Goal: Task Accomplishment & Management: Use online tool/utility

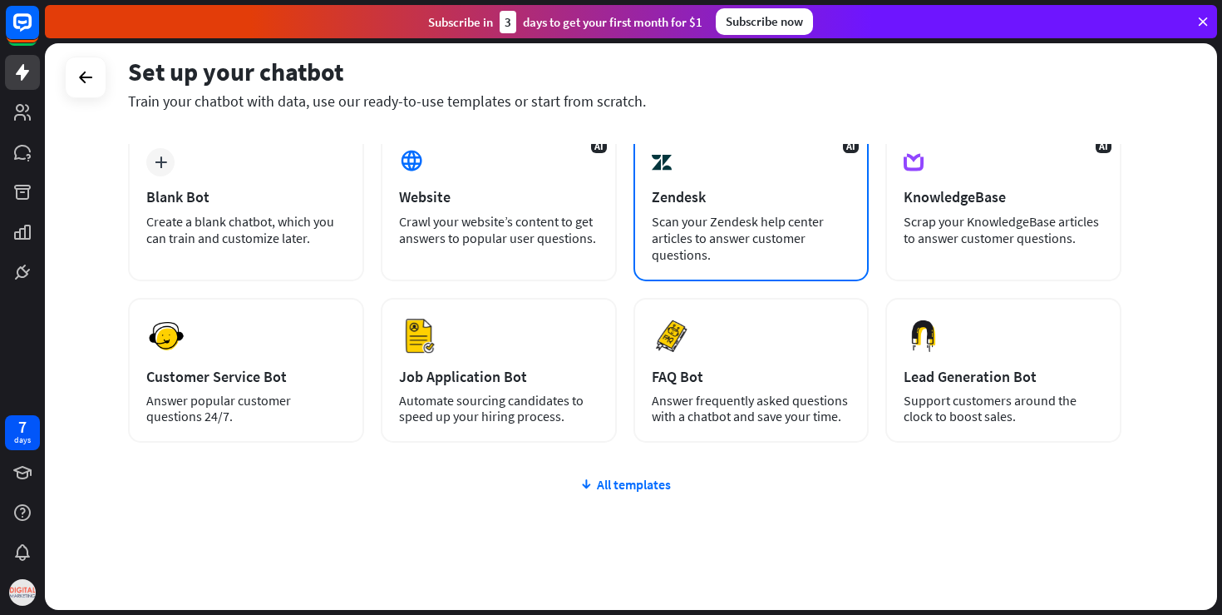
scroll to position [57, 0]
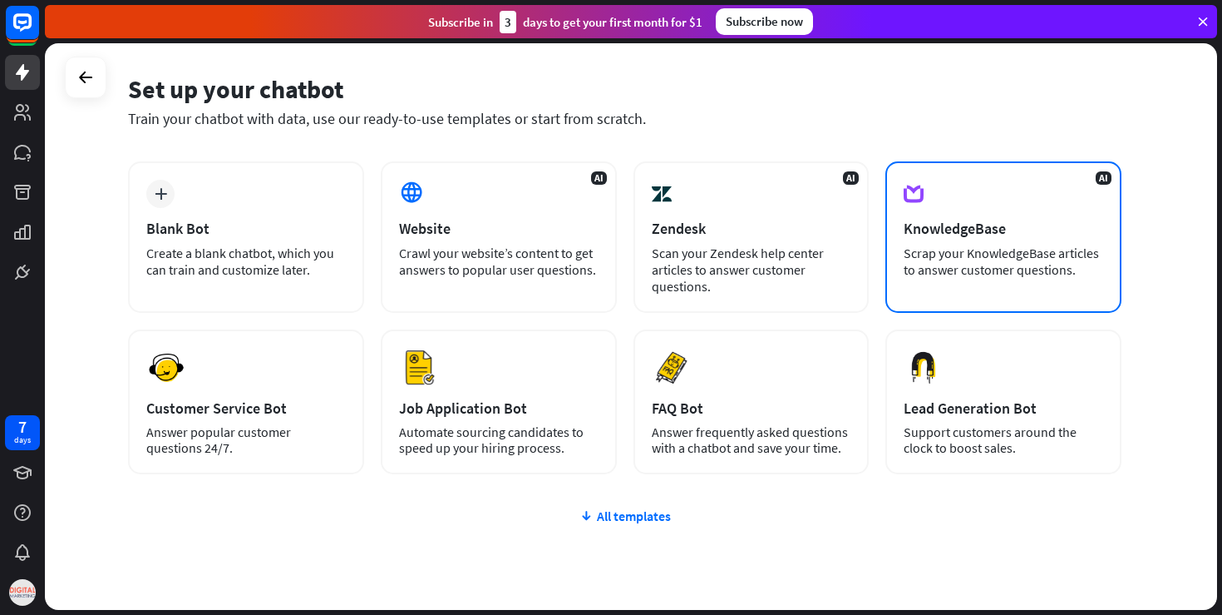
click at [968, 208] on div "AI KnowledgeBase Scrap your KnowledgeBase articles to answer customer questions." at bounding box center [1004, 236] width 236 height 151
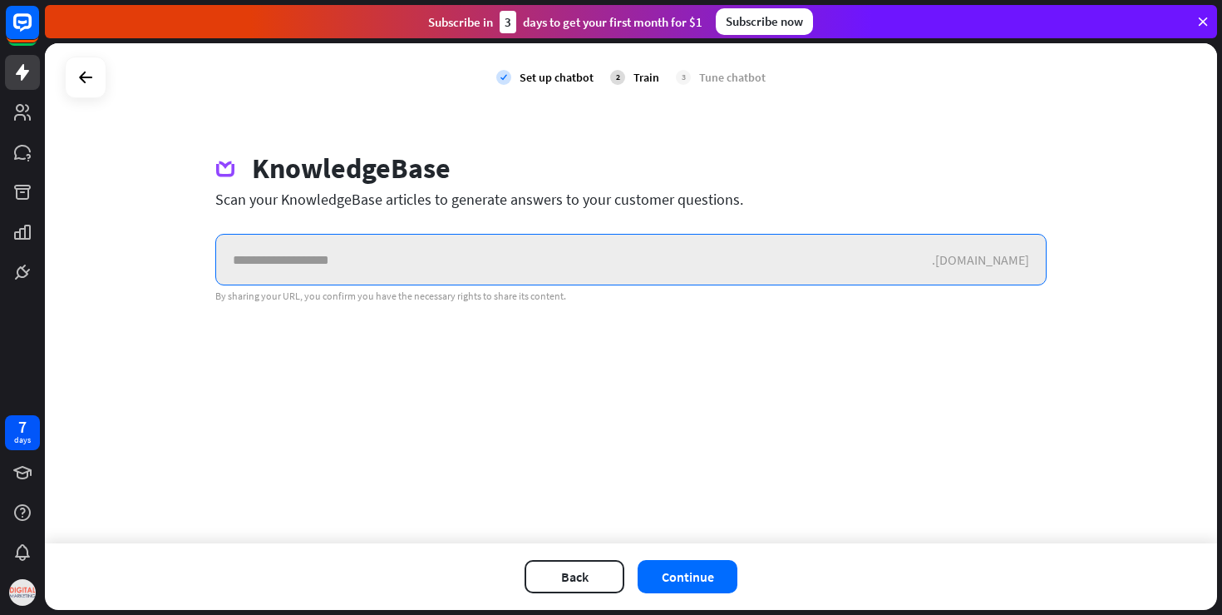
paste input "**********"
type input "**********"
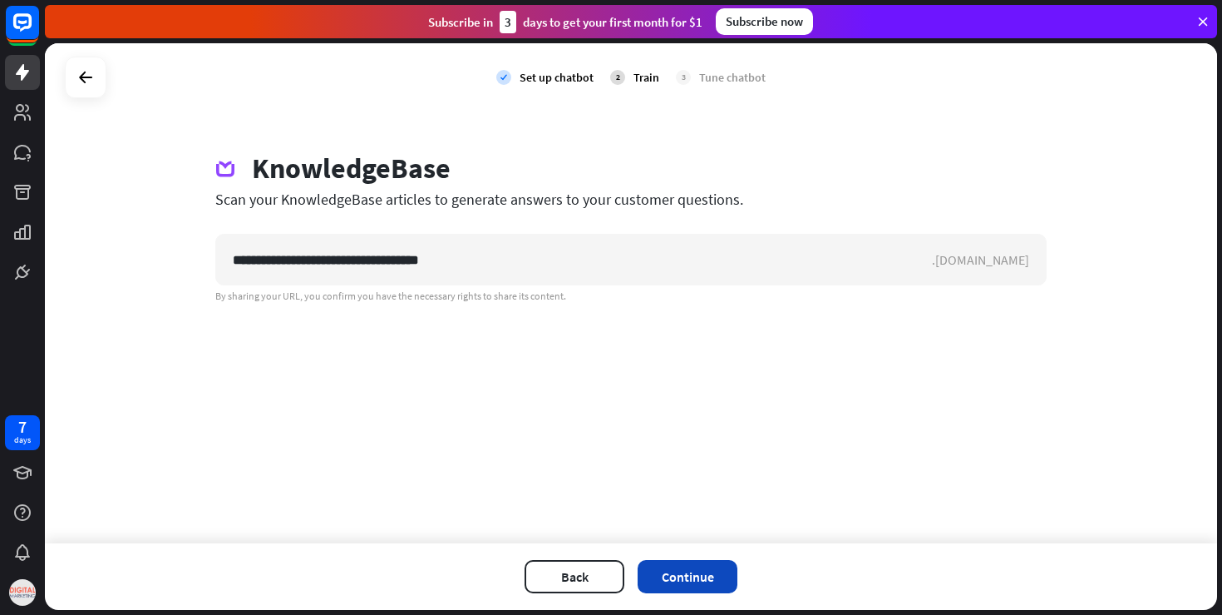
click at [671, 574] on button "Continue" at bounding box center [688, 576] width 100 height 33
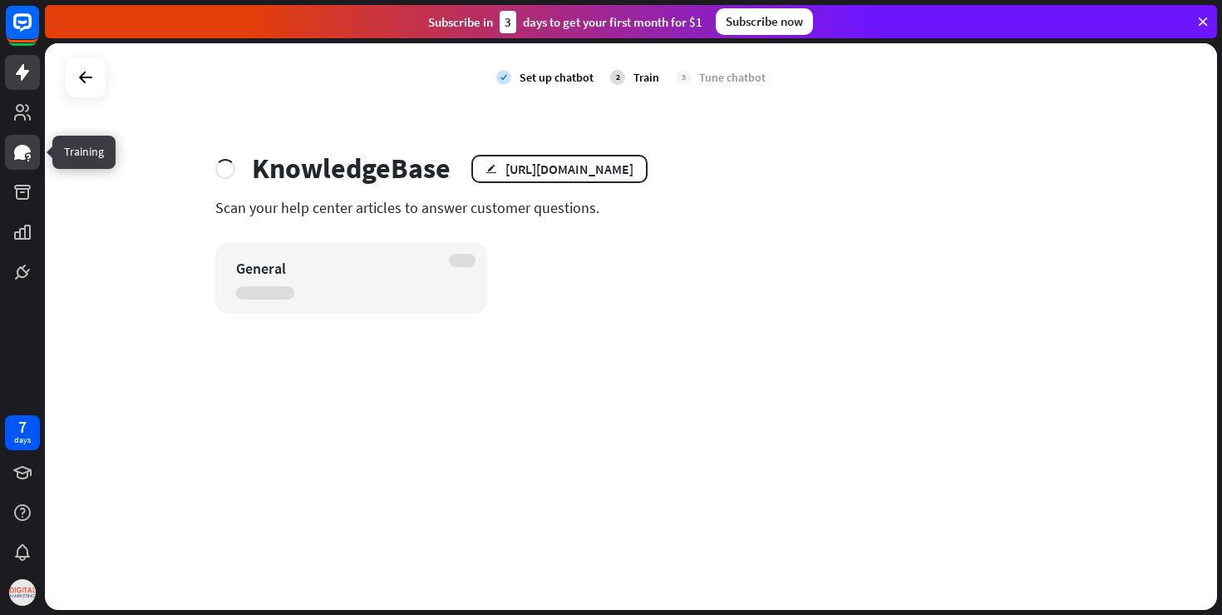
click at [21, 164] on link at bounding box center [22, 152] width 35 height 35
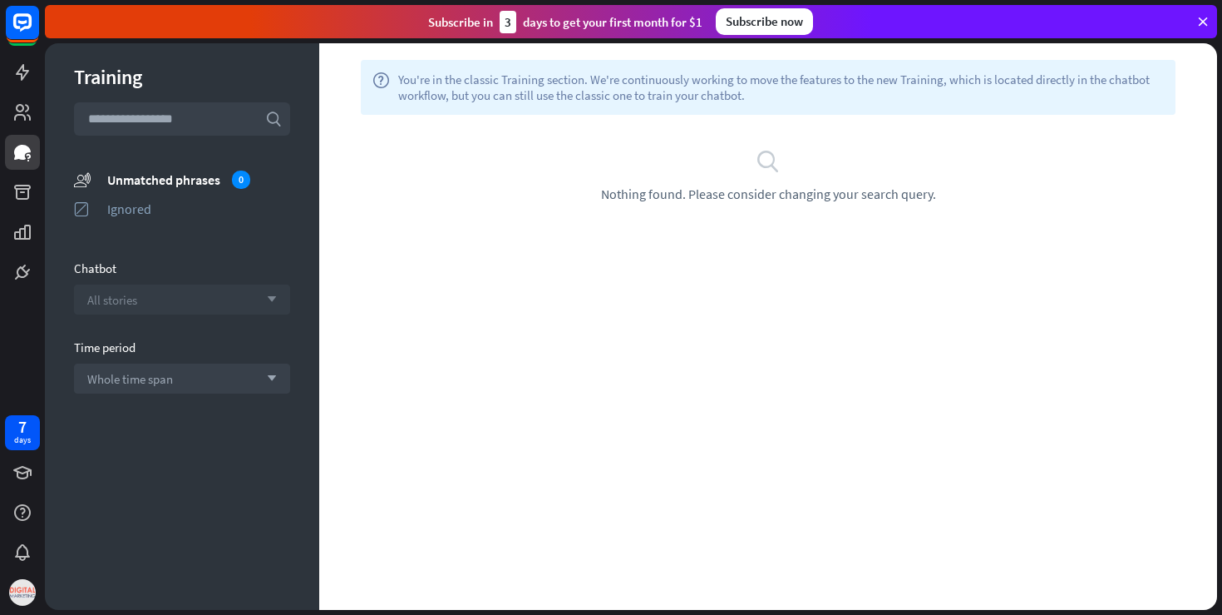
click at [170, 293] on div "All stories arrow_down" at bounding box center [182, 299] width 216 height 30
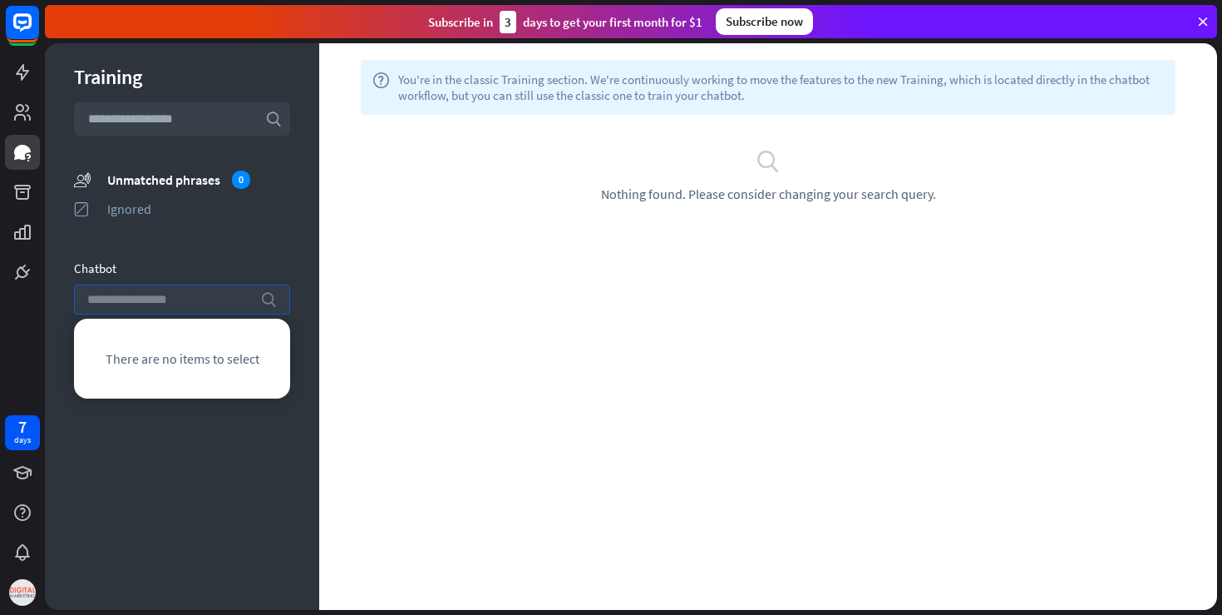
click at [170, 293] on input "search" at bounding box center [169, 299] width 165 height 28
click at [26, 67] on icon at bounding box center [22, 72] width 20 height 20
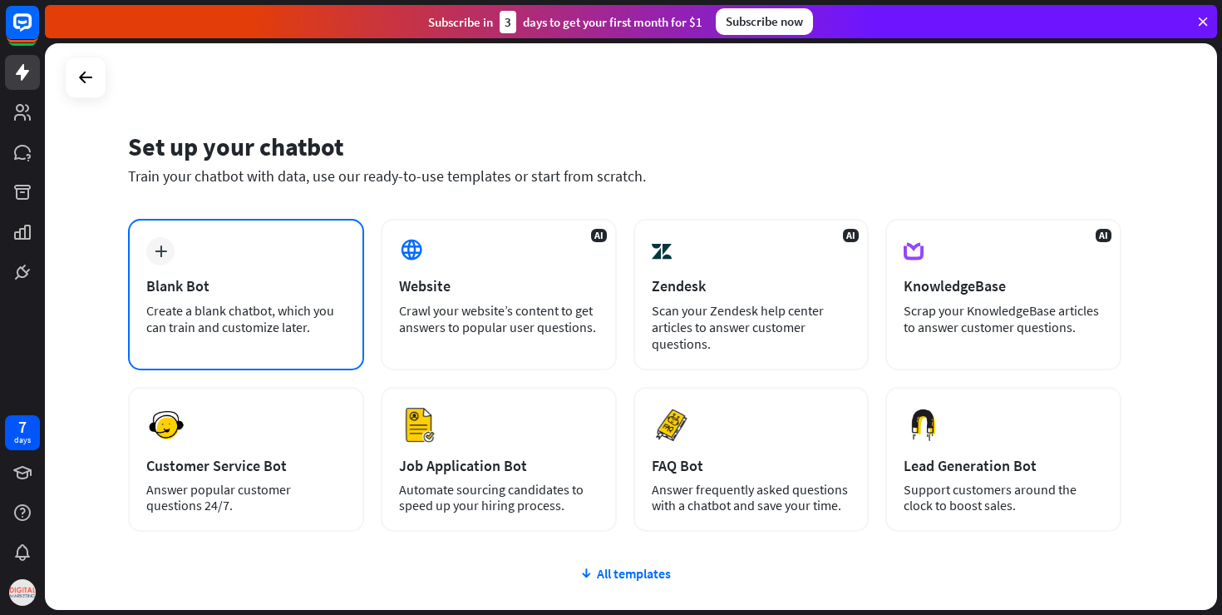
click at [260, 322] on div "Create a blank chatbot, which you can train and customize later." at bounding box center [246, 318] width 200 height 33
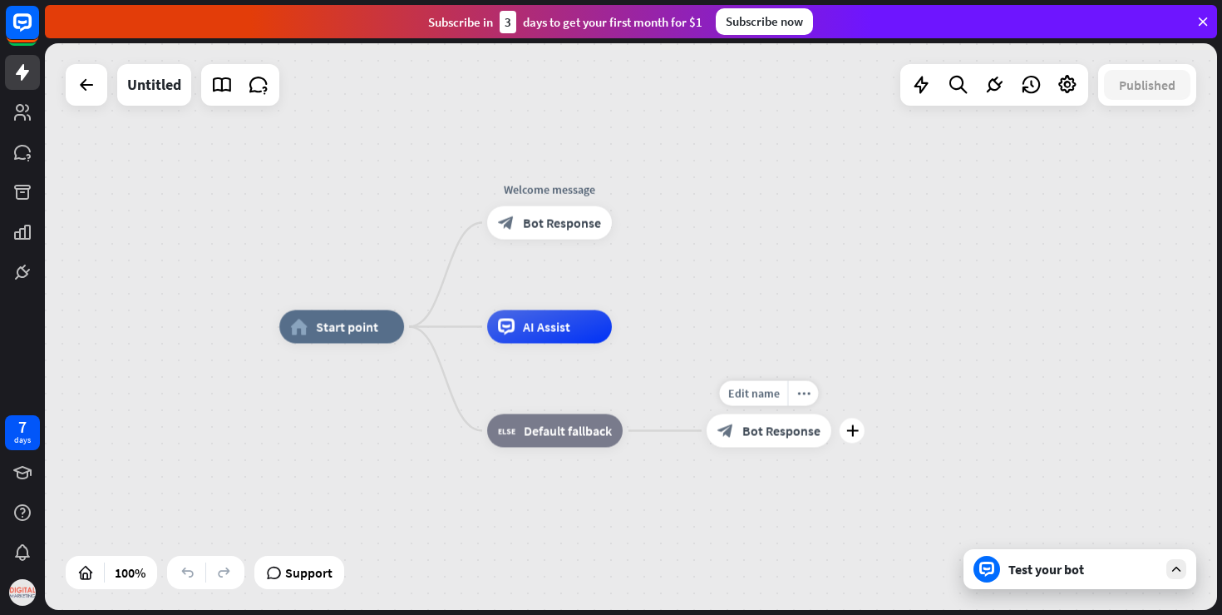
click at [754, 430] on span "Bot Response" at bounding box center [782, 430] width 78 height 17
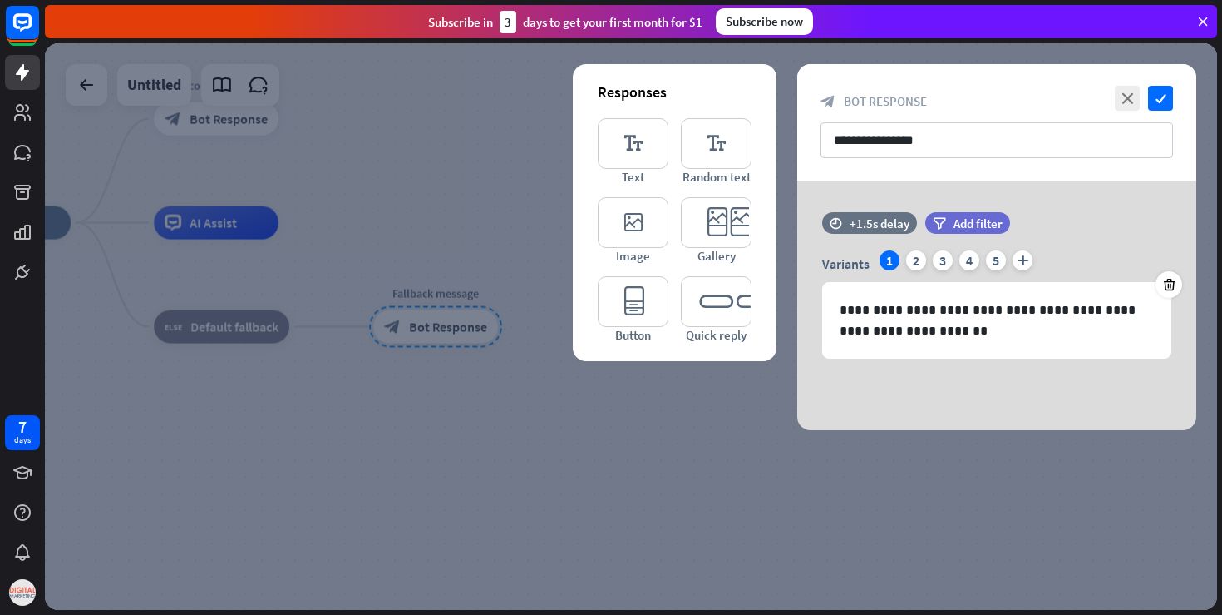
click at [625, 432] on div at bounding box center [631, 326] width 1173 height 566
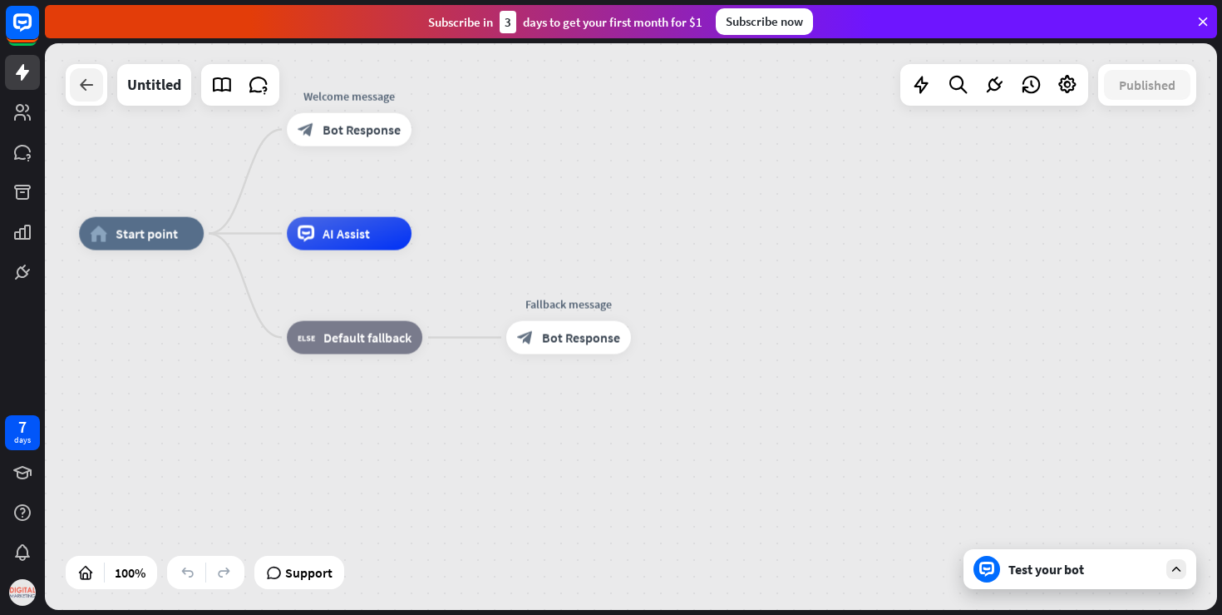
click at [77, 87] on icon at bounding box center [87, 85] width 20 height 20
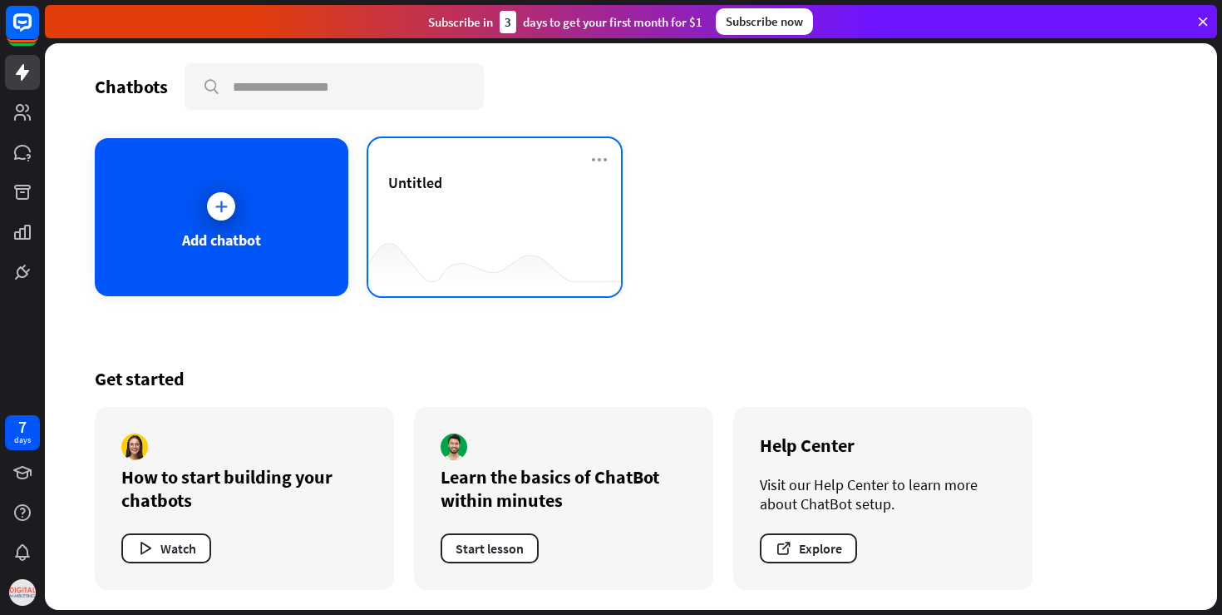
click at [484, 205] on div "Untitled" at bounding box center [495, 202] width 214 height 58
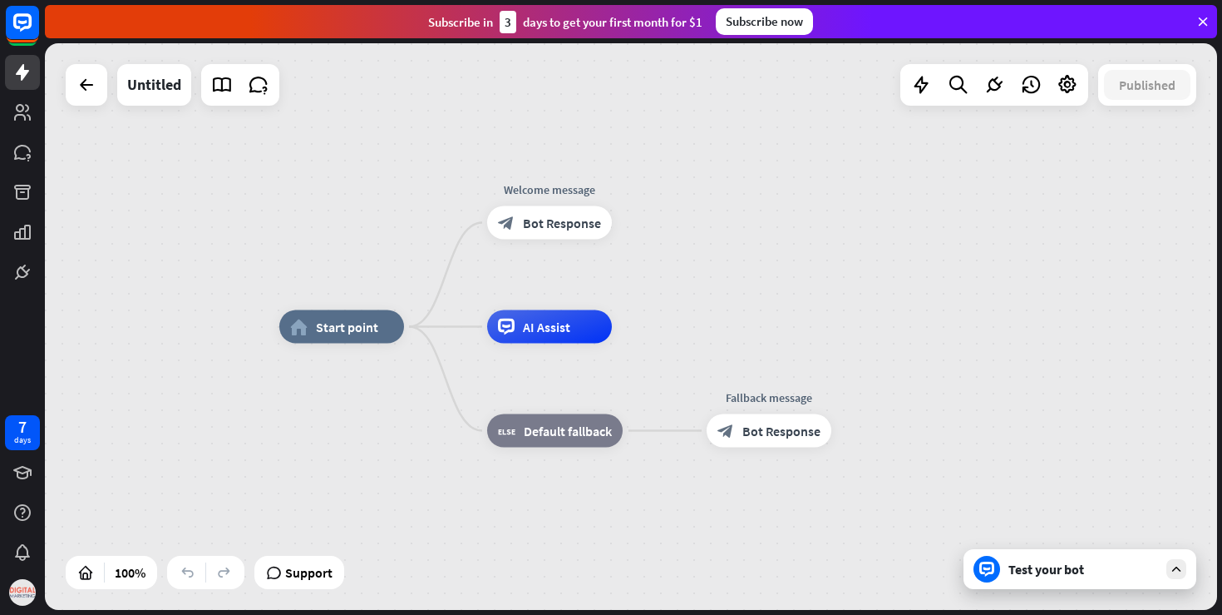
click at [26, 171] on div at bounding box center [22, 144] width 45 height 289
click at [21, 160] on icon at bounding box center [22, 152] width 20 height 20
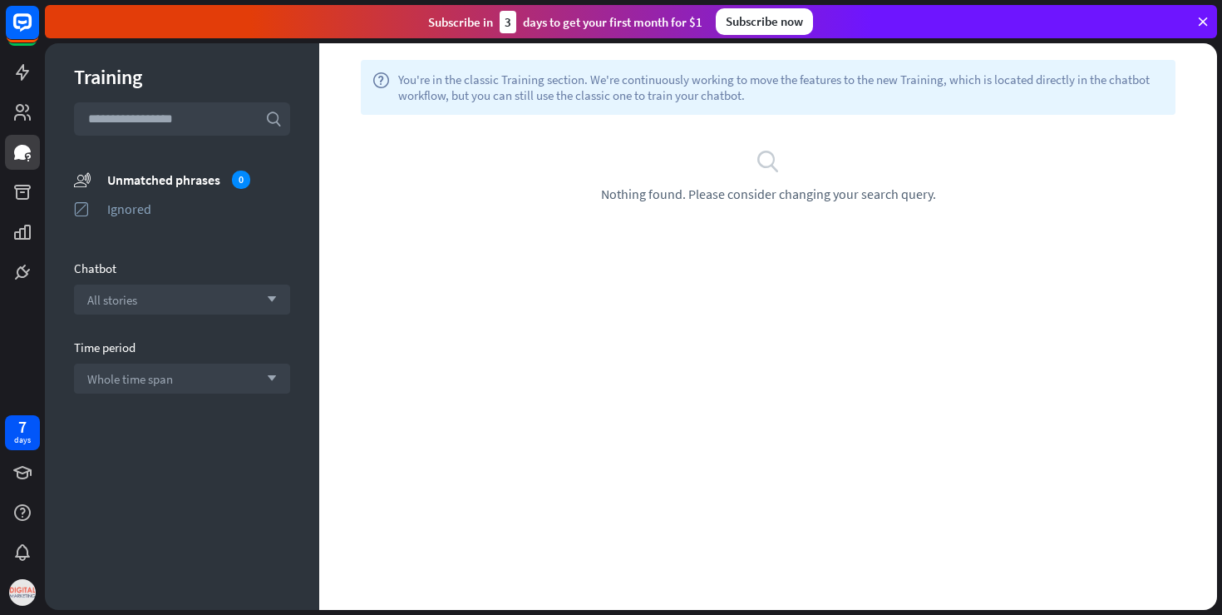
click at [558, 67] on div "help You're in the classic Training section. We're continuously working to move…" at bounding box center [768, 87] width 815 height 55
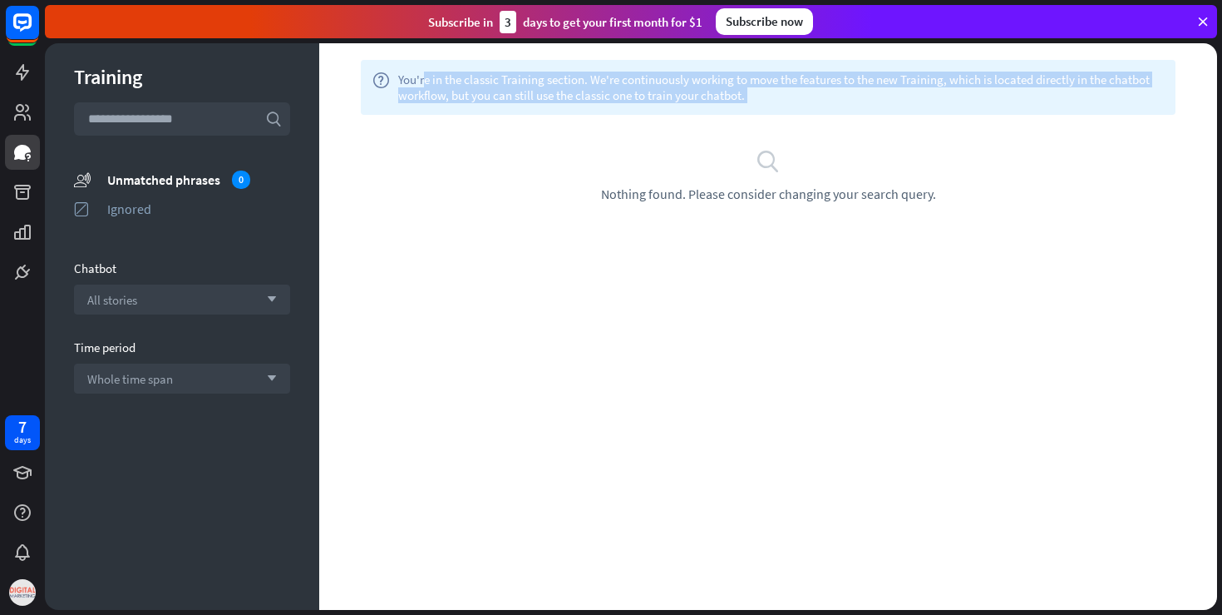
click at [558, 67] on div "help You're in the classic Training section. We're continuously working to move…" at bounding box center [768, 87] width 815 height 55
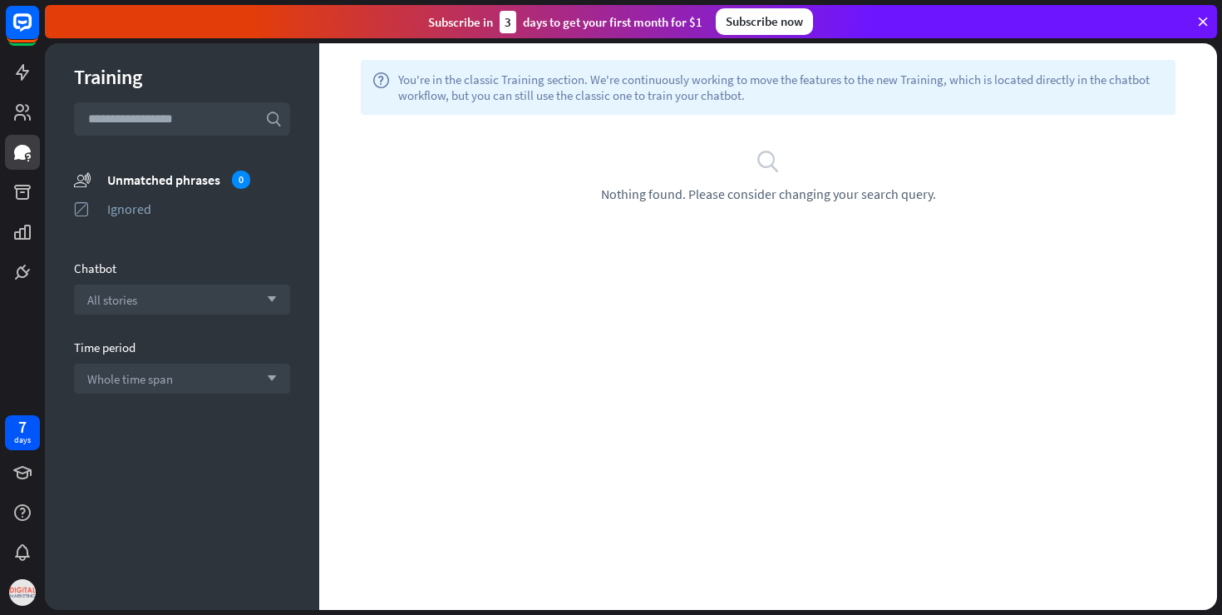
click at [550, 77] on span "You're in the classic Training section. We're continuously working to move the …" at bounding box center [781, 88] width 766 height 32
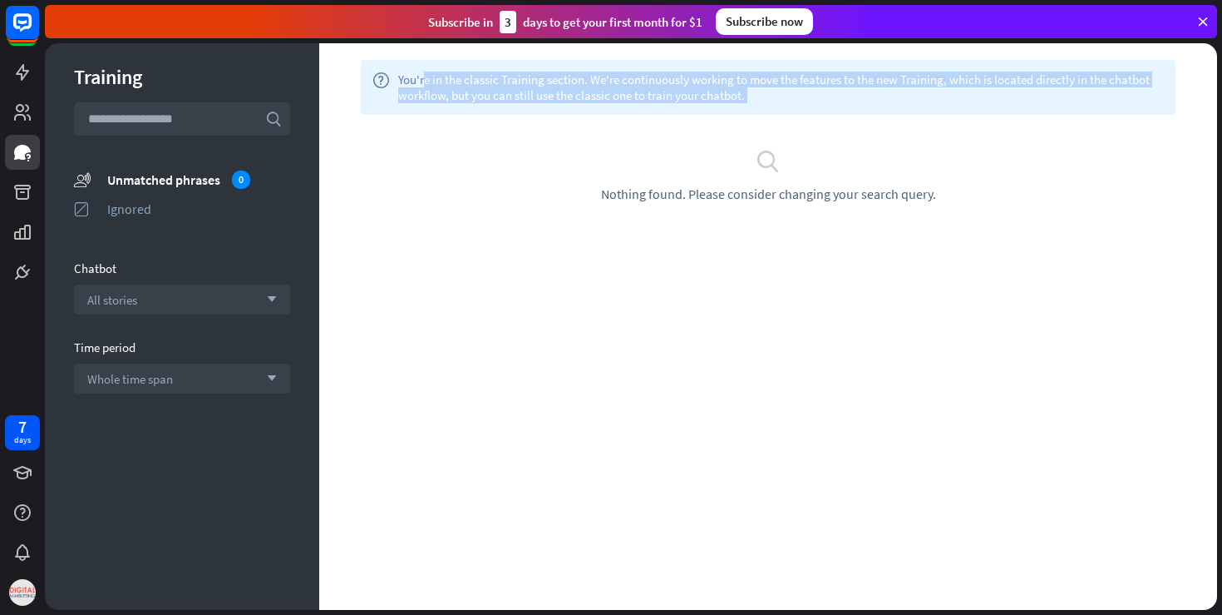
click at [550, 77] on span "You're in the classic Training section. We're continuously working to move the …" at bounding box center [781, 88] width 766 height 32
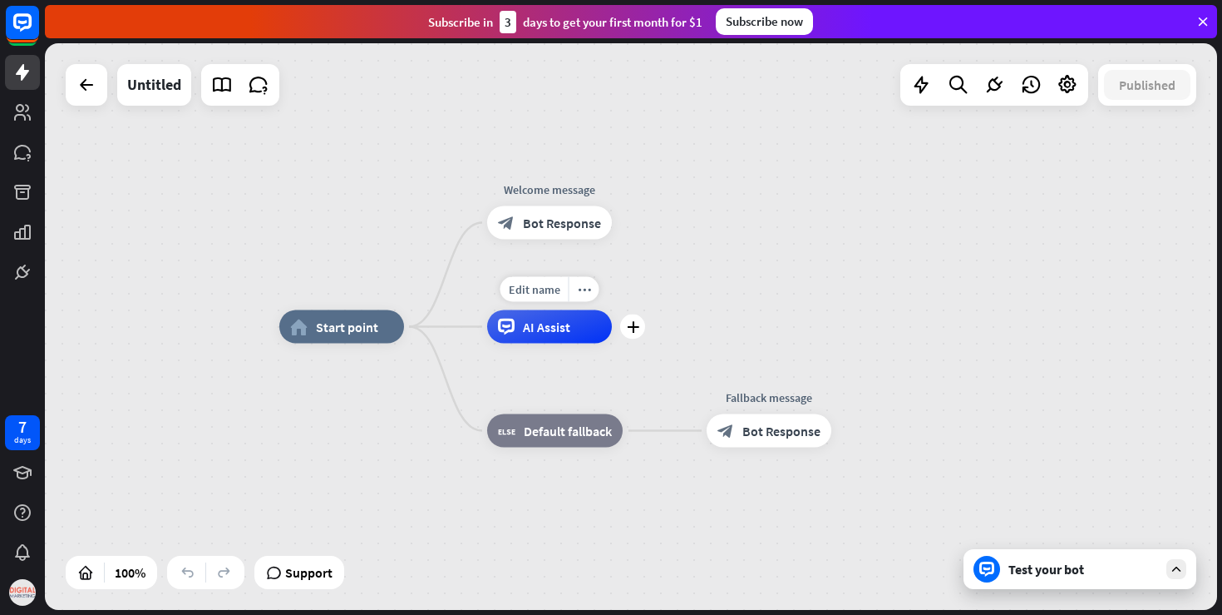
click at [535, 324] on span "AI Assist" at bounding box center [546, 326] width 47 height 17
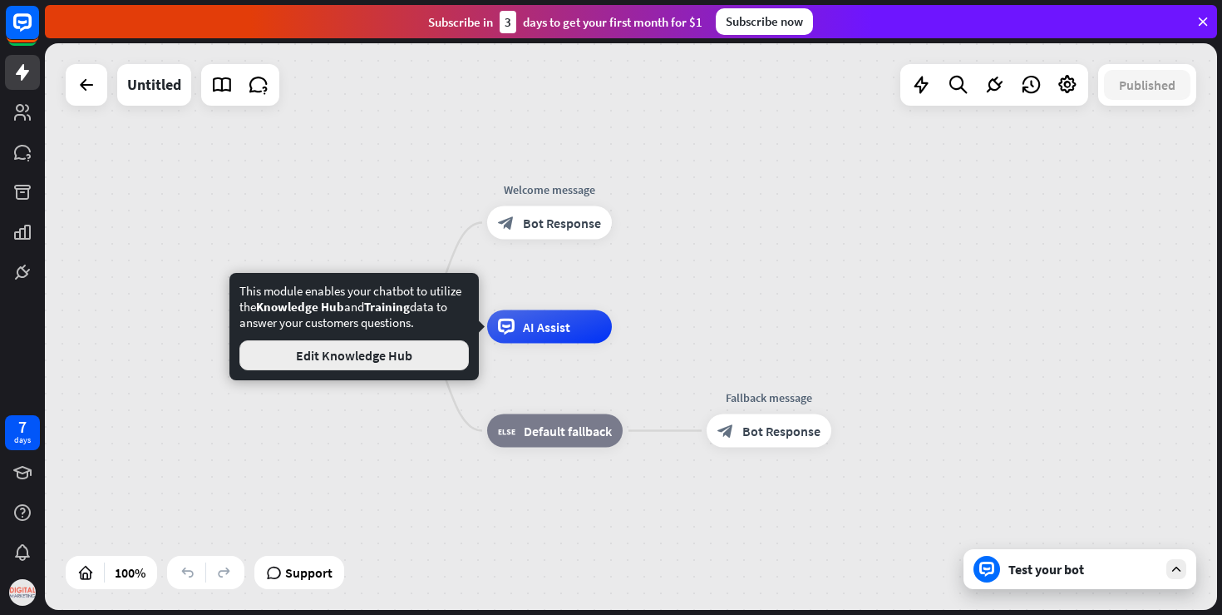
click at [423, 351] on button "Edit Knowledge Hub" at bounding box center [354, 355] width 230 height 30
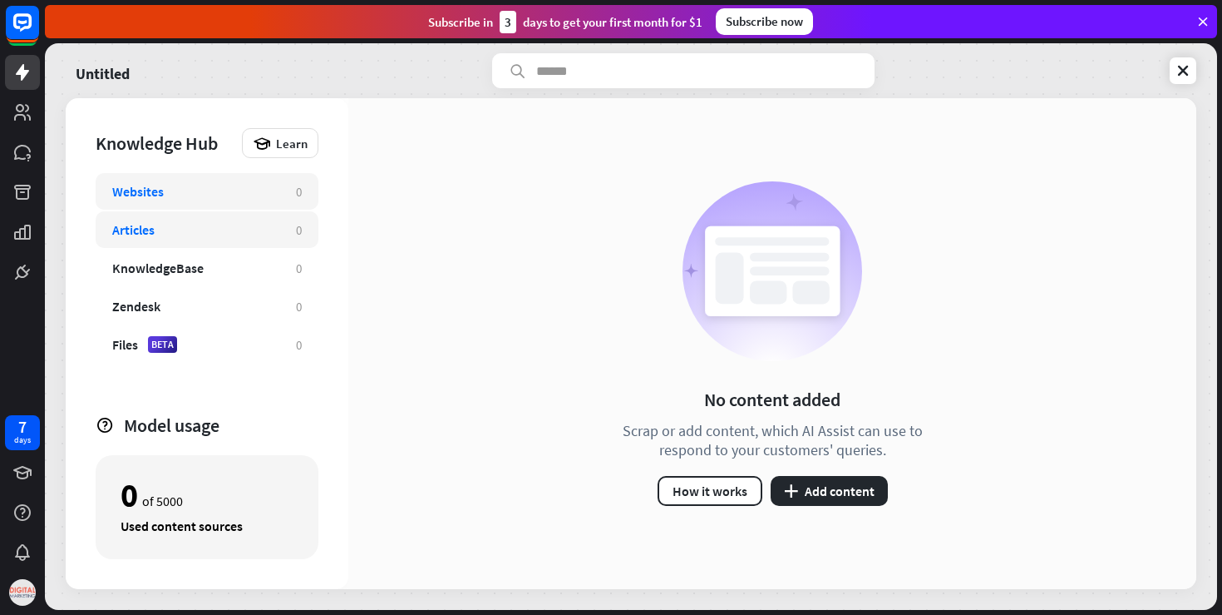
click at [180, 238] on div "Articles 0" at bounding box center [207, 229] width 223 height 37
click at [190, 276] on div "KnowledgeBase 0" at bounding box center [207, 267] width 223 height 37
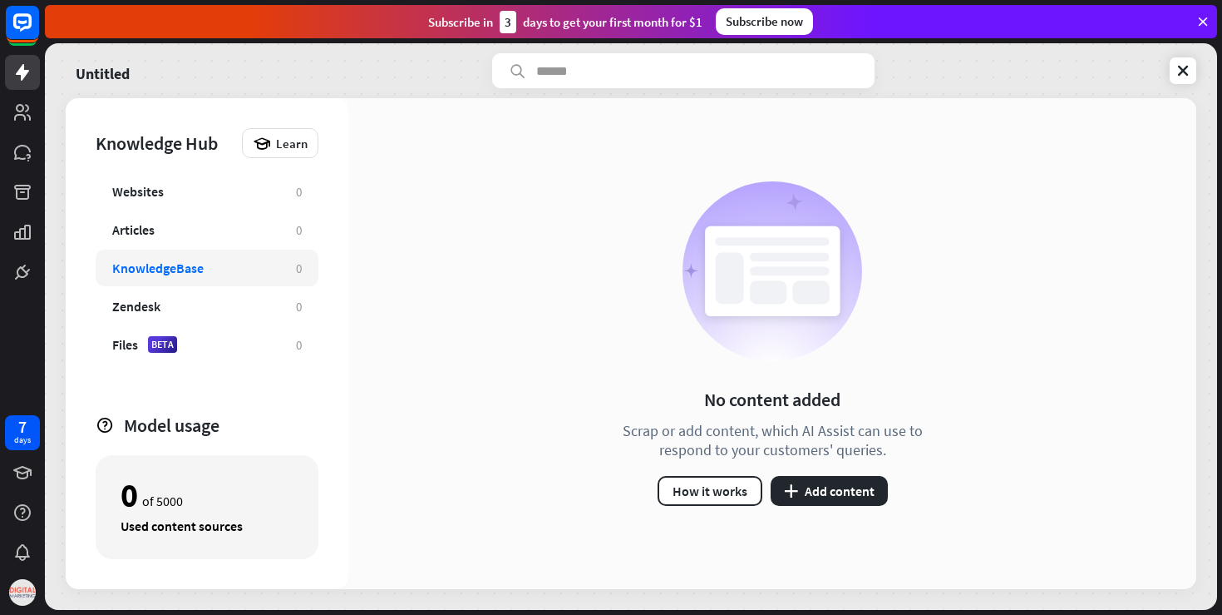
click at [208, 269] on div "KnowledgeBase" at bounding box center [195, 267] width 167 height 17
click at [220, 323] on div "Zendesk 0" at bounding box center [207, 306] width 223 height 37
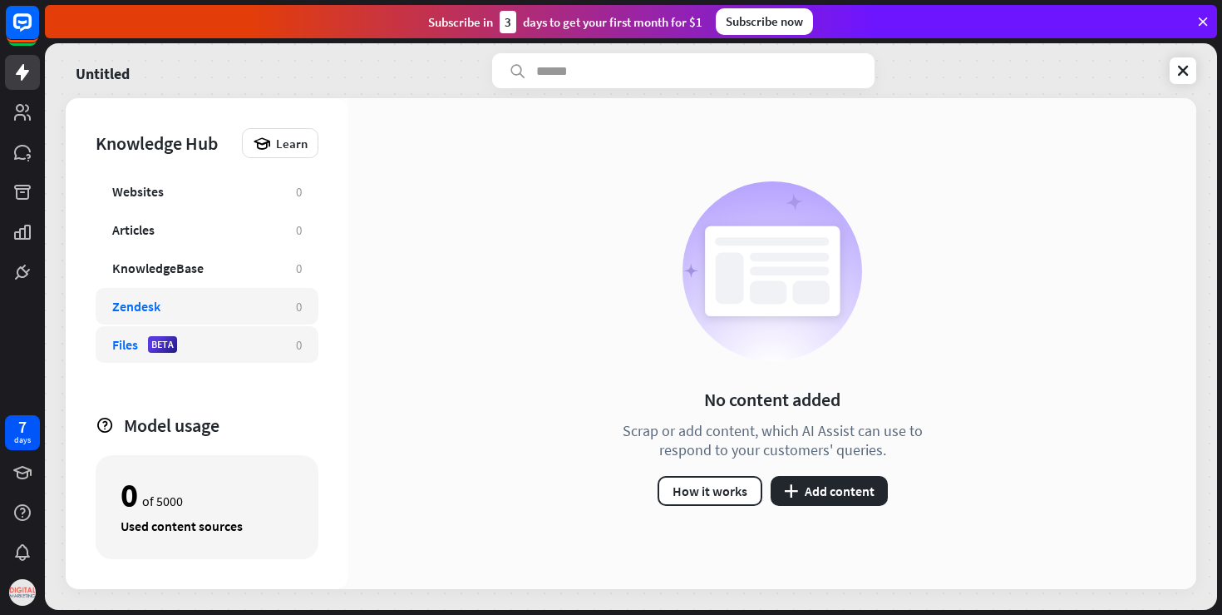
click at [220, 355] on div "Files BETA 0" at bounding box center [207, 344] width 223 height 37
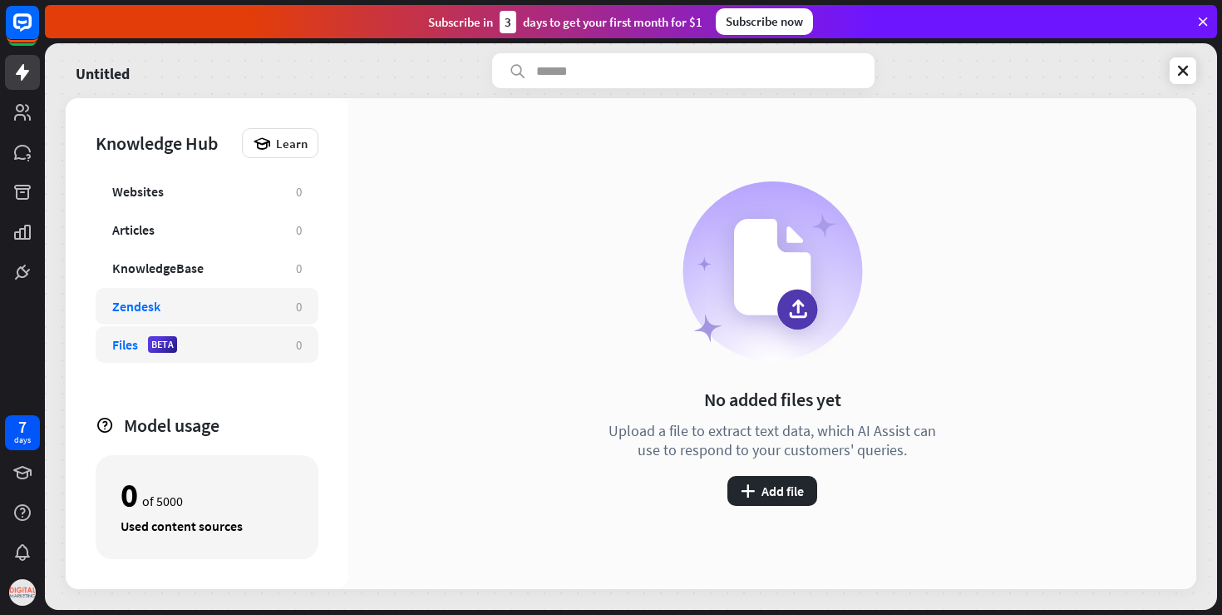
click at [225, 304] on div "Zendesk" at bounding box center [195, 306] width 167 height 17
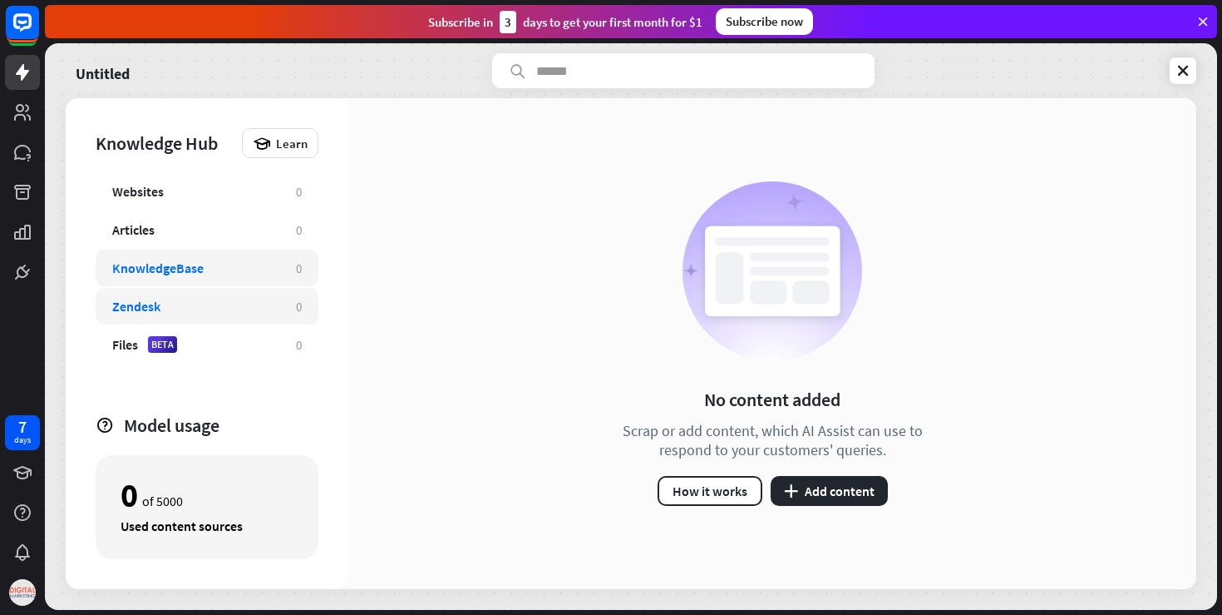
click at [227, 266] on div "KnowledgeBase" at bounding box center [195, 267] width 167 height 17
click at [214, 217] on div "Articles 0" at bounding box center [207, 229] width 223 height 37
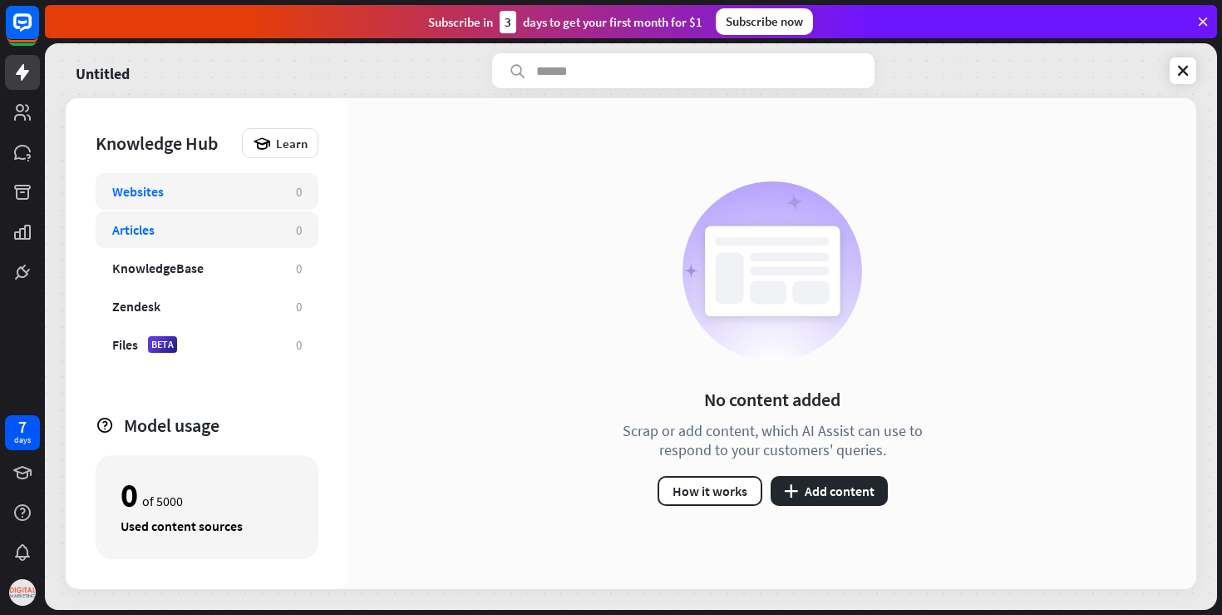
click at [198, 191] on div "Websites" at bounding box center [195, 191] width 167 height 17
